Goal: Find contact information: Find contact information

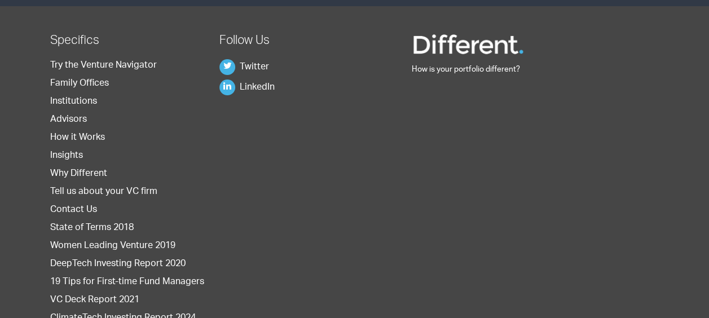
scroll to position [1860, 0]
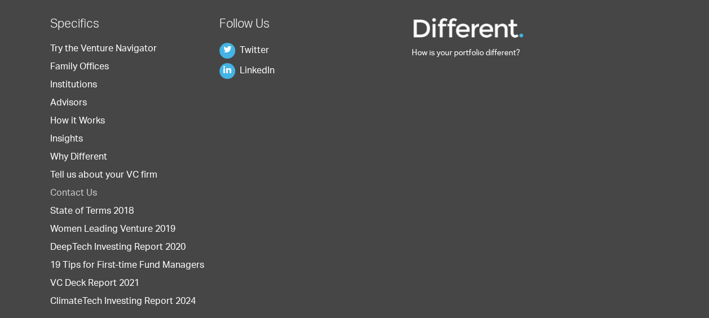
click at [80, 191] on link "Contact Us" at bounding box center [73, 193] width 47 height 9
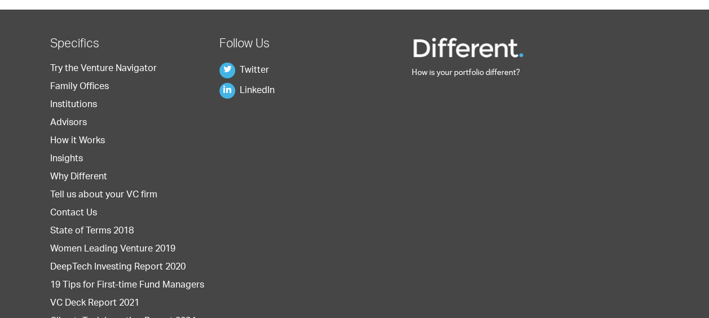
scroll to position [542, 0]
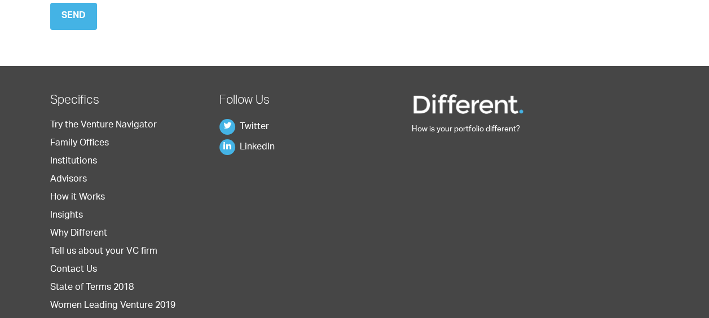
click at [272, 5] on p "Send" at bounding box center [287, 16] width 474 height 27
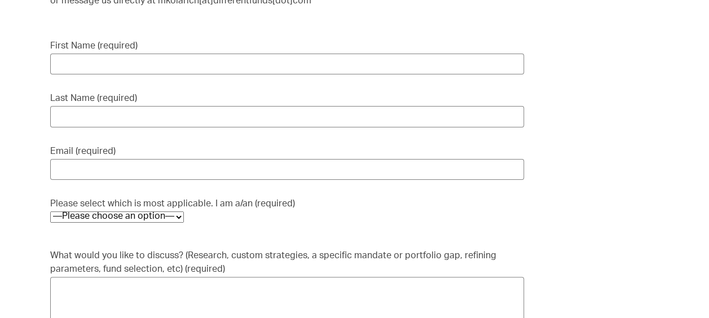
scroll to position [0, 0]
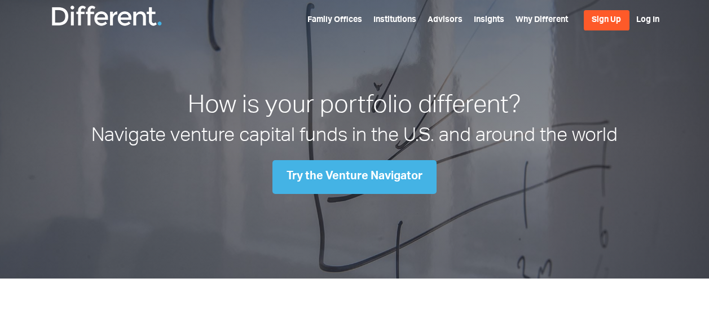
scroll to position [1860, 0]
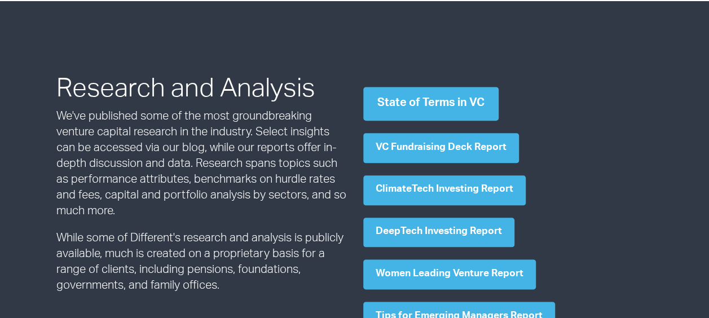
scroll to position [564, 0]
